Goal: Transaction & Acquisition: Download file/media

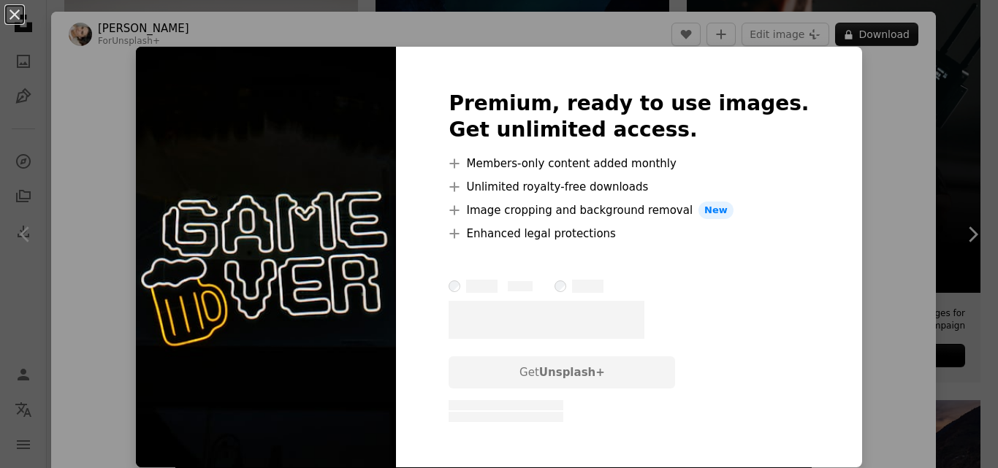
scroll to position [365, 0]
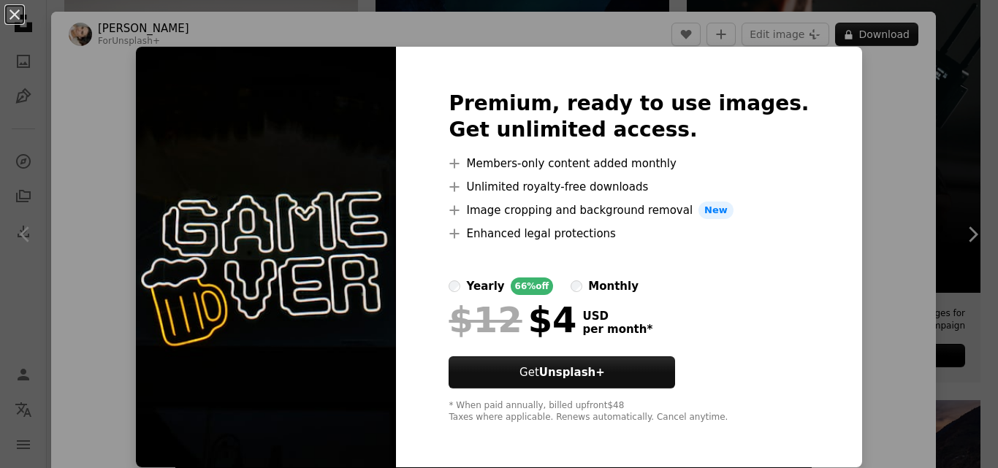
click at [825, 237] on div "An X shape Premium, ready to use images. Get unlimited access. A plus sign Memb…" at bounding box center [499, 234] width 998 height 468
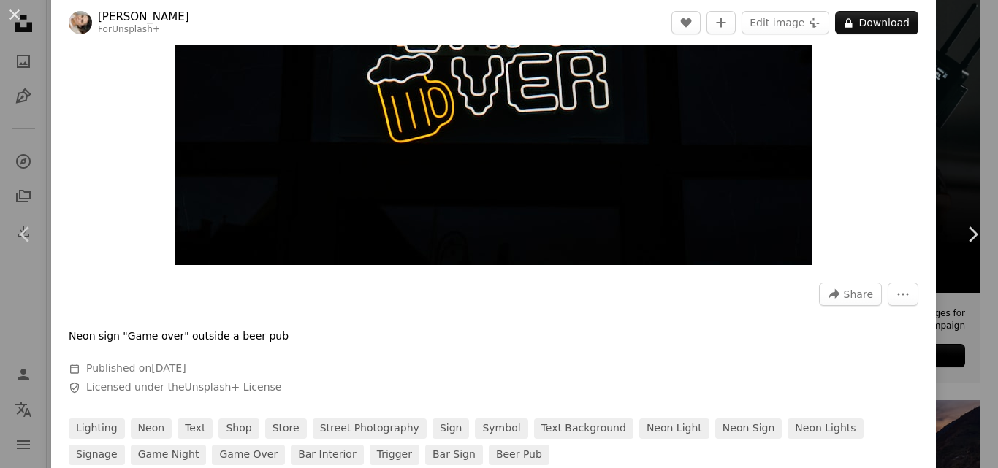
scroll to position [219, 0]
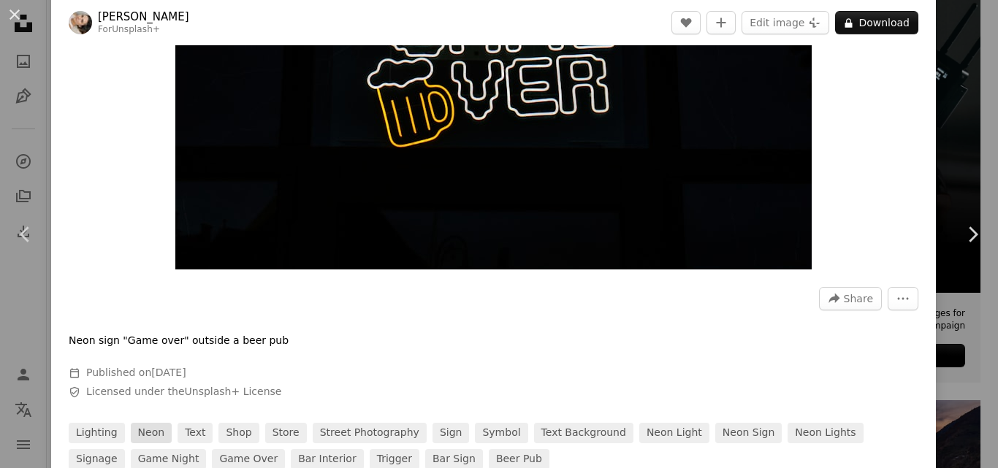
click at [152, 438] on link "neon" at bounding box center [152, 433] width 42 height 20
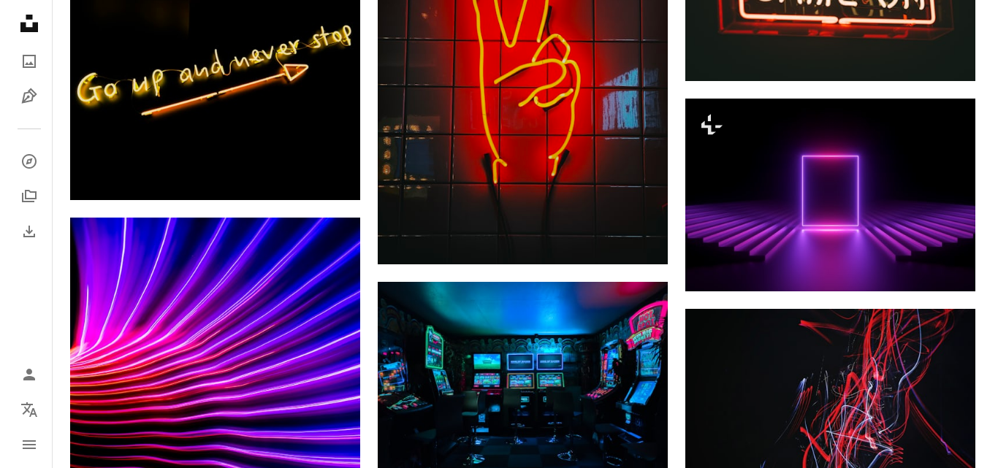
scroll to position [1753, 0]
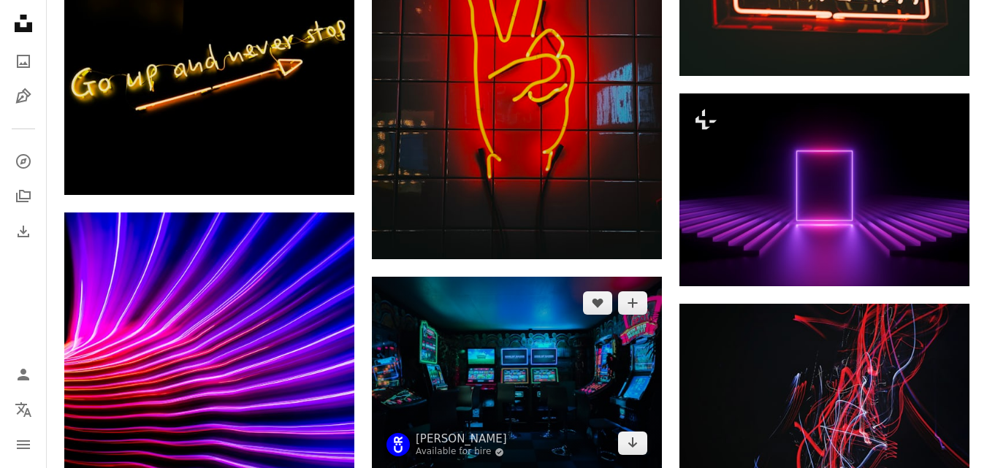
click at [500, 277] on img at bounding box center [517, 373] width 290 height 193
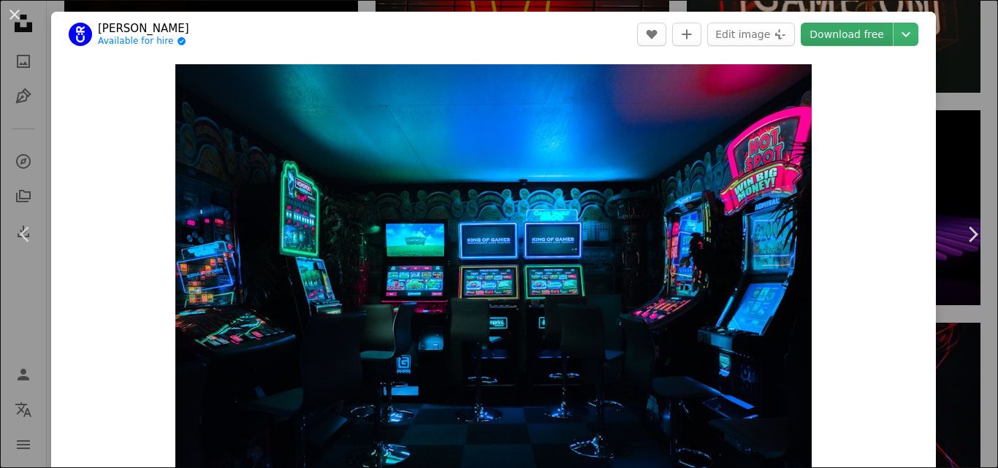
click at [847, 29] on link "Download free" at bounding box center [847, 34] width 92 height 23
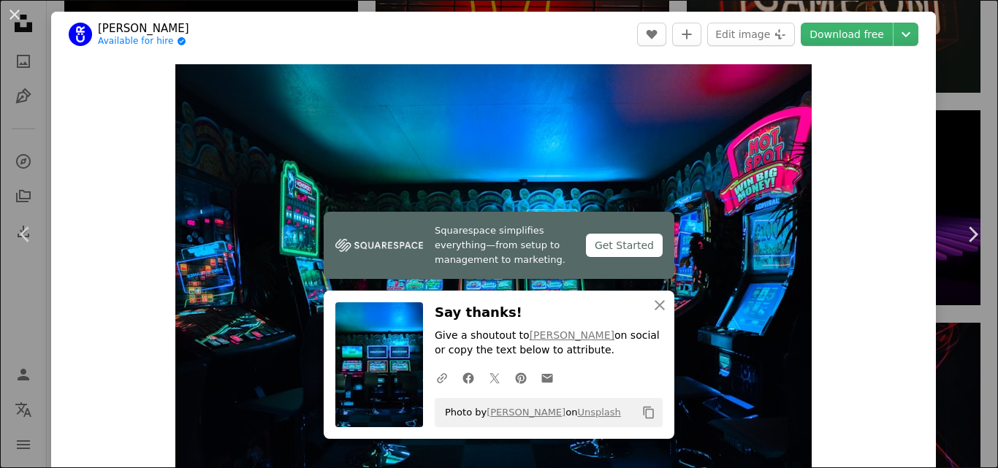
click at [933, 78] on div "An X shape Chevron left Chevron right Squarespace simplifies everything—from se…" at bounding box center [499, 234] width 998 height 468
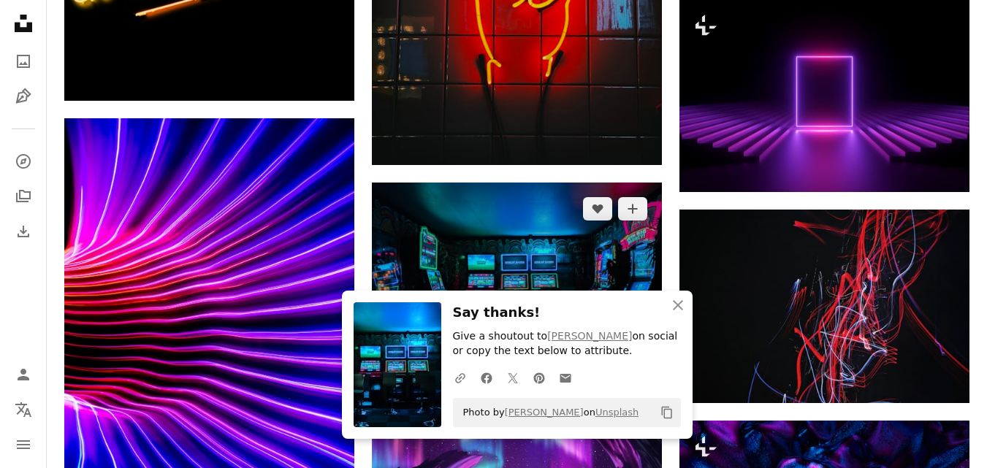
scroll to position [2118, 0]
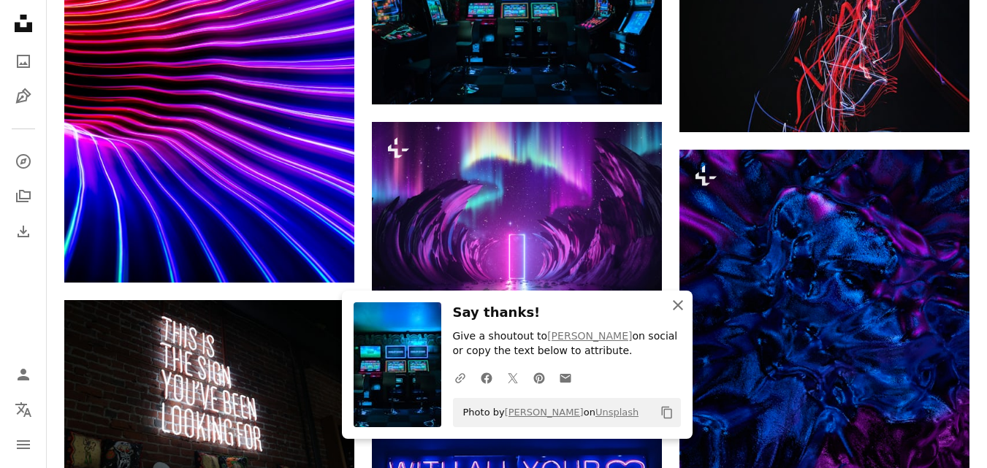
click at [679, 308] on icon "An X shape" at bounding box center [678, 306] width 18 height 18
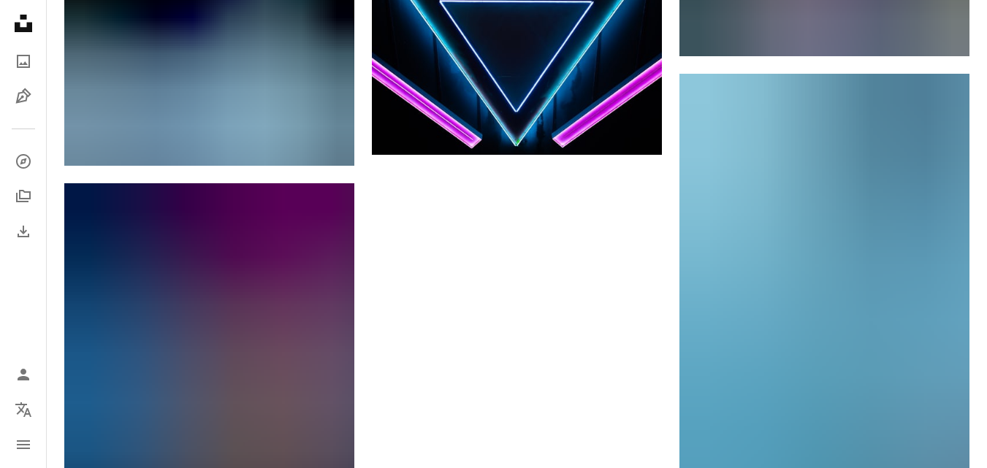
scroll to position [4106, 0]
